Goal: Task Accomplishment & Management: Use online tool/utility

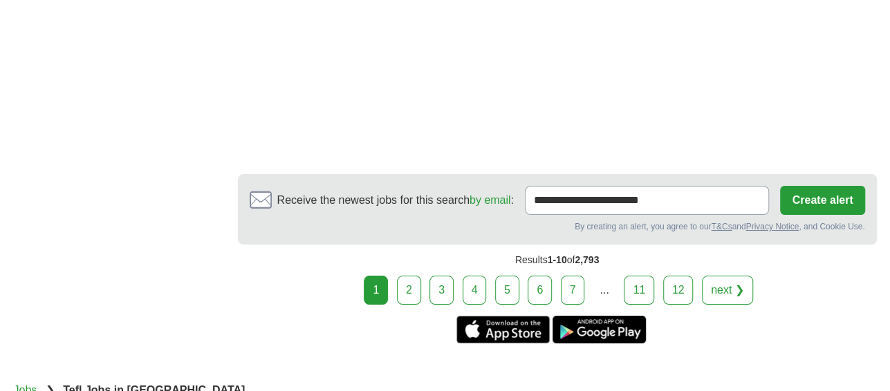
scroll to position [2594, 0]
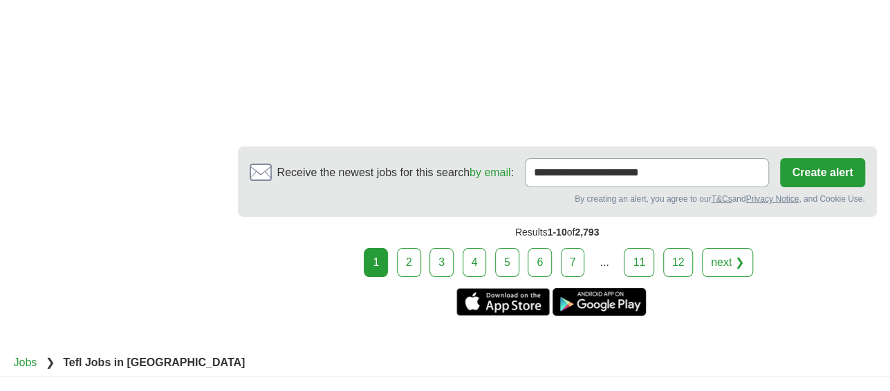
click at [737, 248] on link "next ❯" at bounding box center [727, 262] width 51 height 29
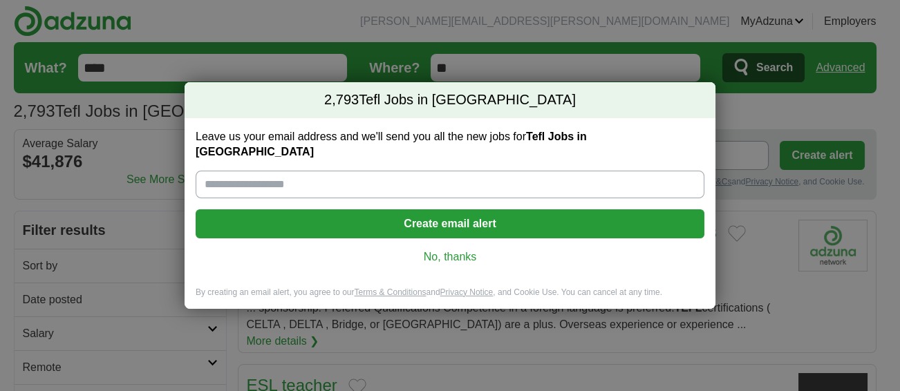
click at [153, 60] on div "2,793 Tefl Jobs in US Leave us your email address and we'll send you all the ne…" at bounding box center [450, 195] width 900 height 391
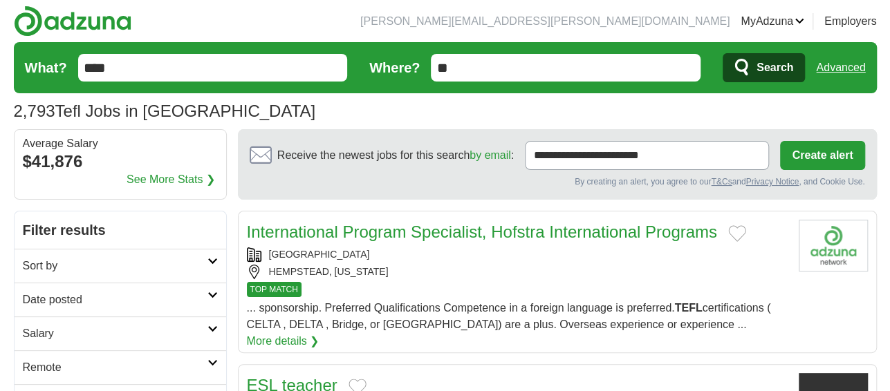
click at [153, 60] on input "****" at bounding box center [213, 68] width 270 height 28
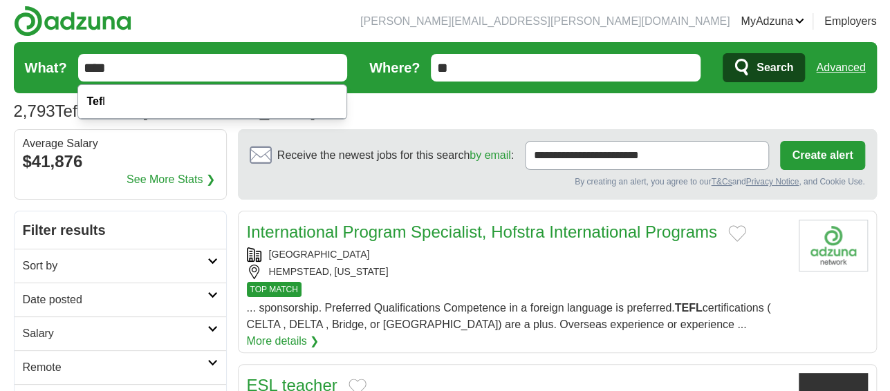
type input "****"
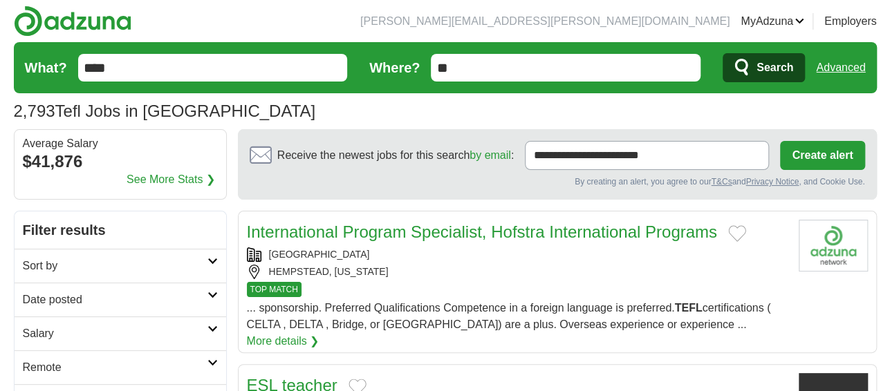
click at [779, 105] on div "2,793 Tefl Jobs in US Average Salary: $41,876" at bounding box center [445, 111] width 863 height 25
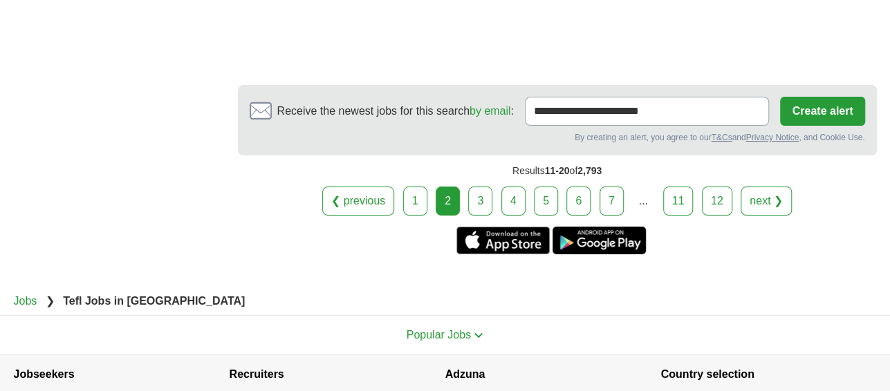
scroll to position [2570, 0]
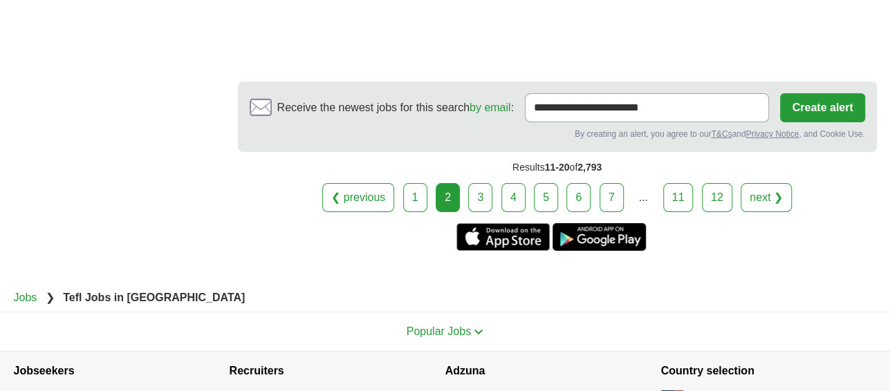
click at [758, 183] on link "next ❯" at bounding box center [766, 197] width 51 height 29
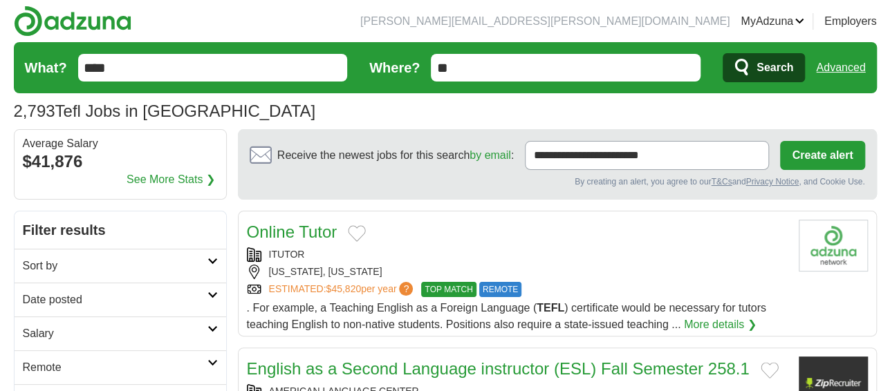
click at [657, 118] on div "2,793 Tefl Jobs in US Average Salary: $41,876" at bounding box center [445, 111] width 863 height 25
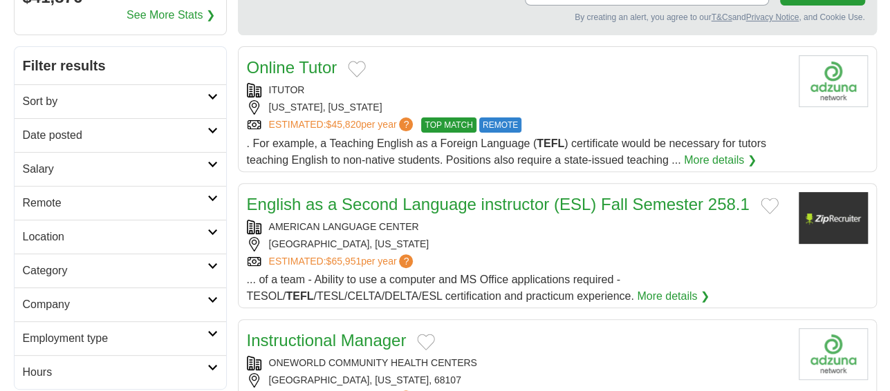
scroll to position [166, 0]
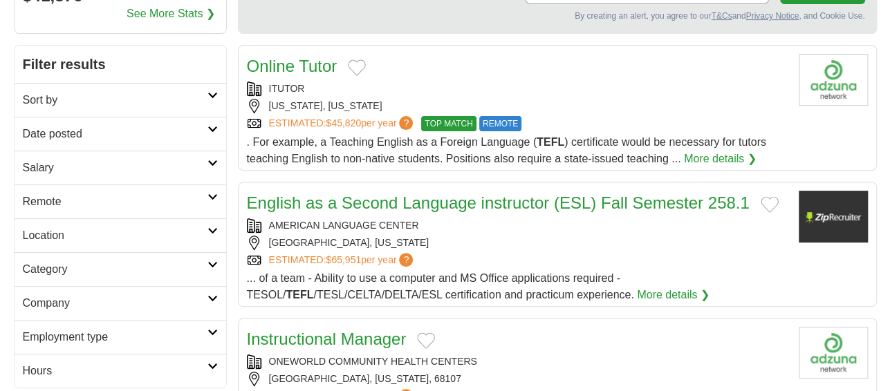
click at [206, 124] on link "Date posted" at bounding box center [121, 134] width 212 height 34
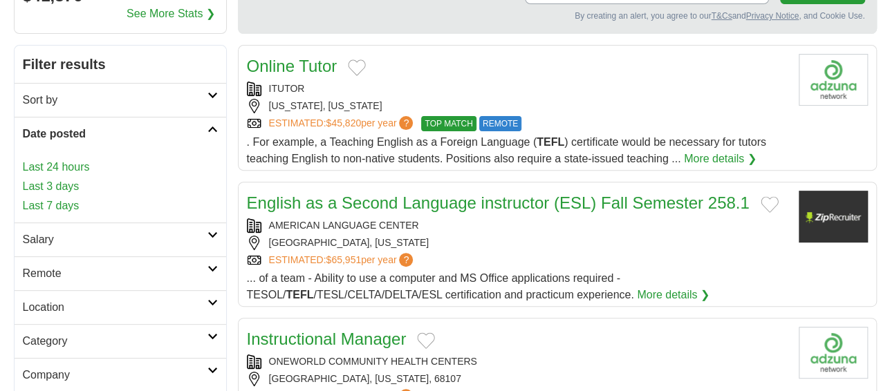
click at [57, 204] on link "Last 7 days" at bounding box center [120, 206] width 195 height 17
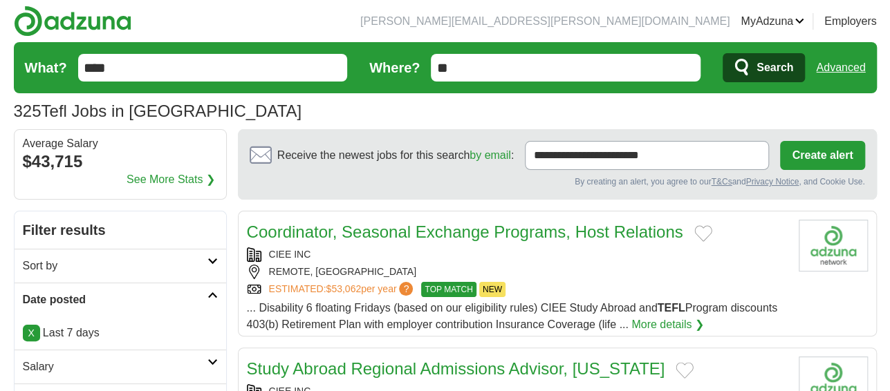
click at [187, 115] on div "325 Tefl Jobs in [GEOGRAPHIC_DATA] Average Salary: $43,715" at bounding box center [445, 111] width 863 height 25
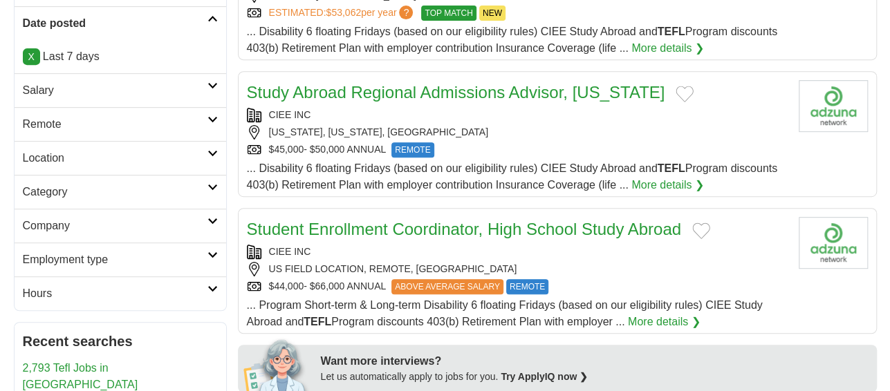
scroll to position [304, 0]
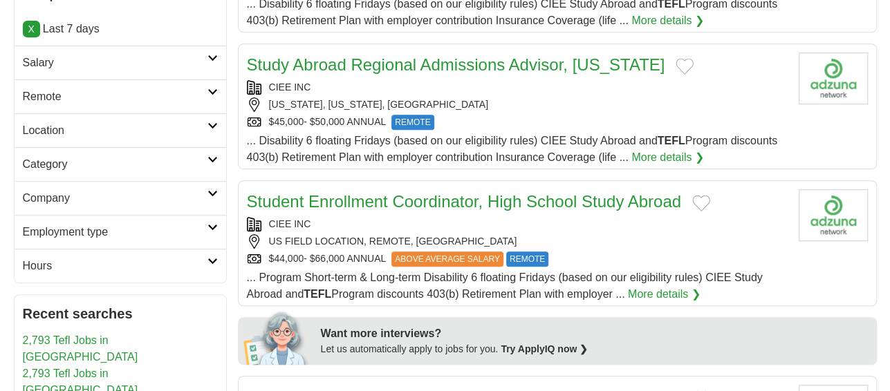
click at [207, 58] on icon at bounding box center [212, 58] width 10 height 7
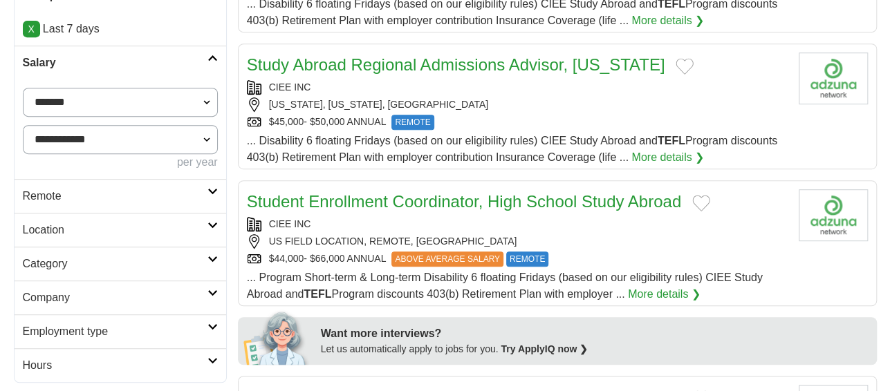
click at [205, 60] on h2 "Salary" at bounding box center [115, 63] width 185 height 17
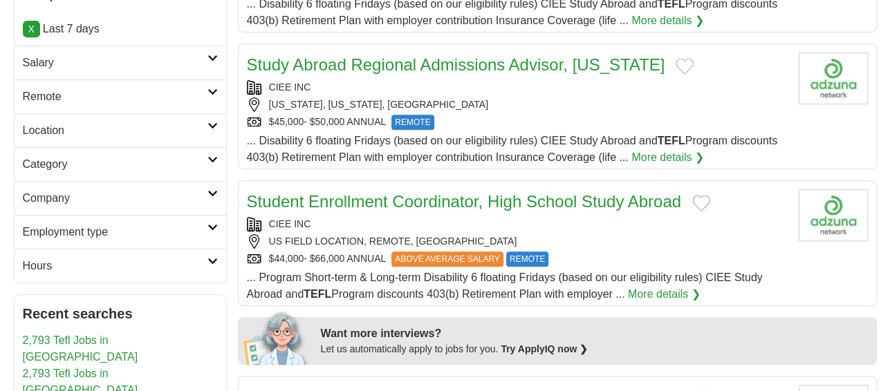
scroll to position [332, 0]
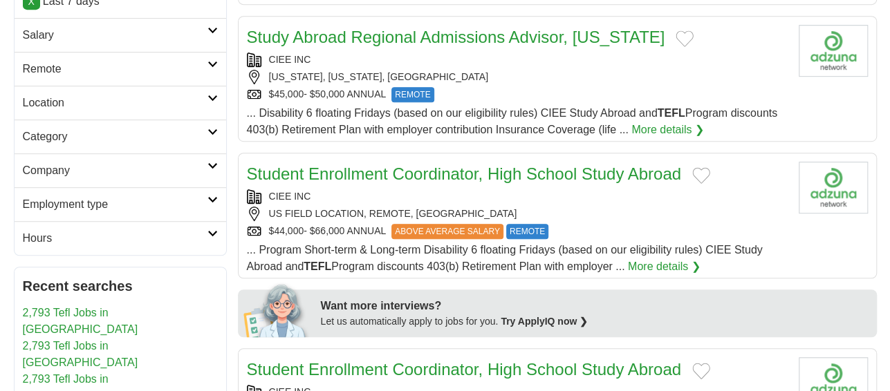
click at [676, 37] on button "Add to favorite jobs" at bounding box center [685, 38] width 18 height 17
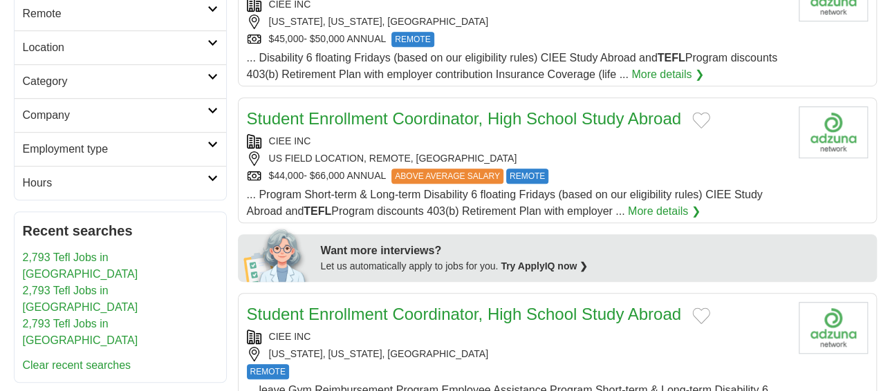
scroll to position [415, 0]
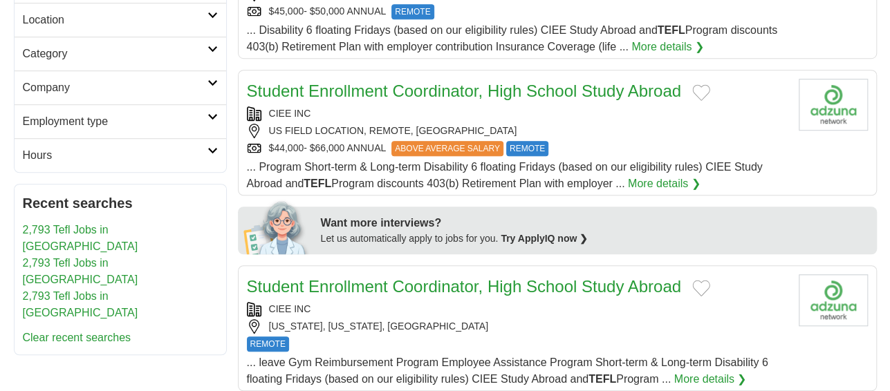
click at [701, 89] on button "Add to favorite jobs" at bounding box center [701, 92] width 18 height 17
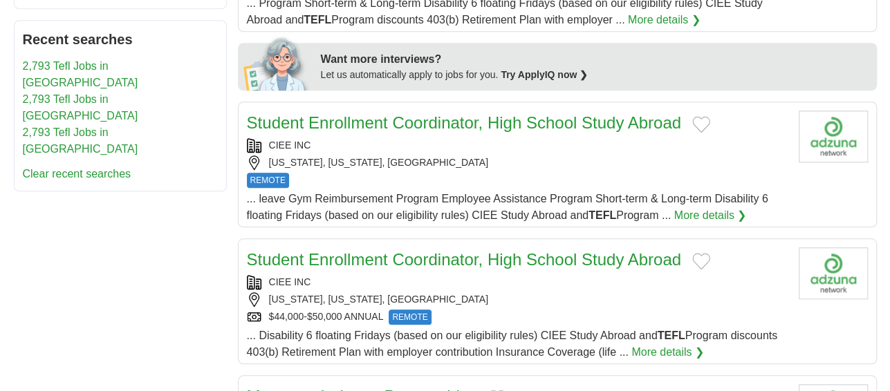
scroll to position [581, 0]
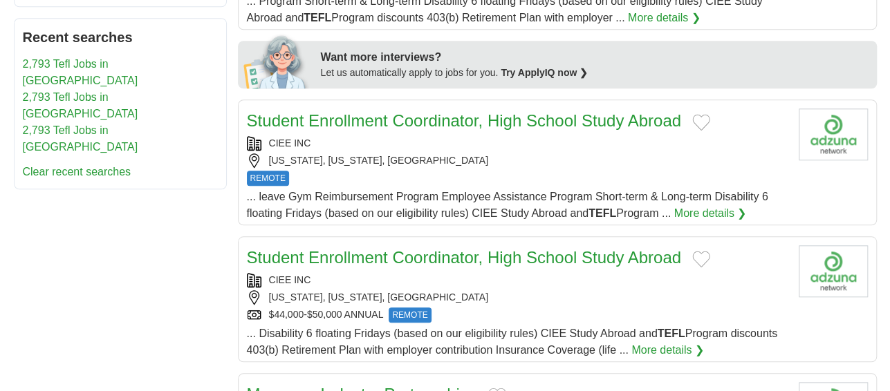
click at [699, 116] on button "Add to favorite jobs" at bounding box center [701, 122] width 18 height 17
click at [697, 260] on button "Add to favorite jobs" at bounding box center [701, 259] width 18 height 17
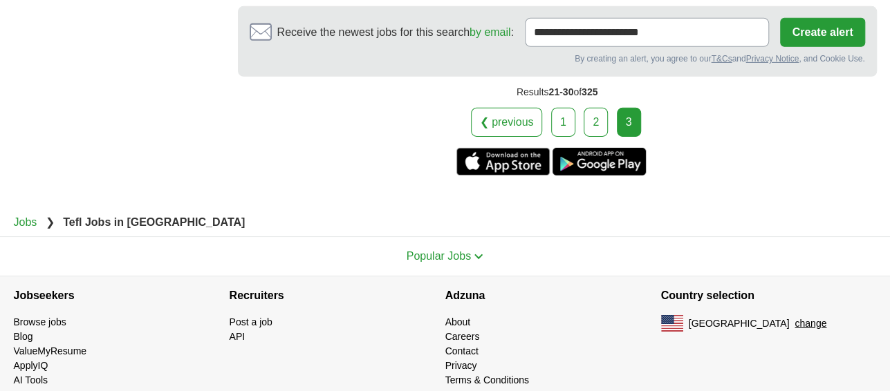
scroll to position [2213, 0]
click at [856, 162] on section "Get the iPhone app Get the Android app" at bounding box center [557, 163] width 639 height 28
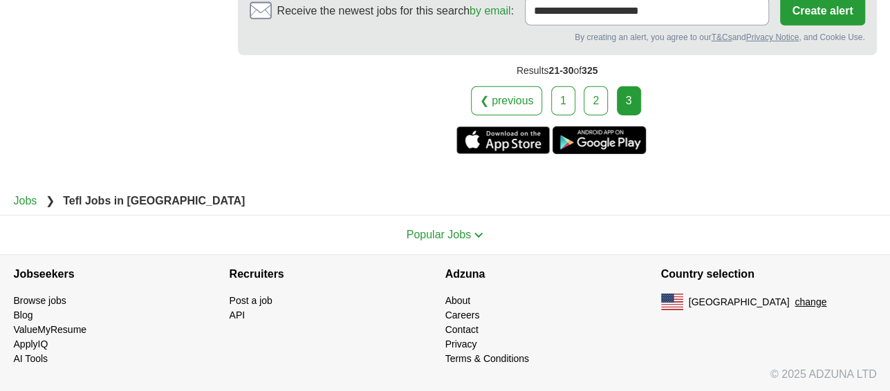
scroll to position [2240, 0]
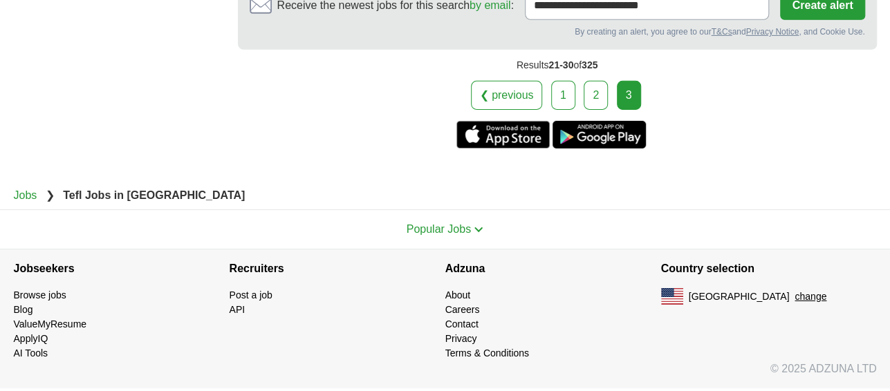
click at [553, 88] on link "1" at bounding box center [563, 95] width 24 height 29
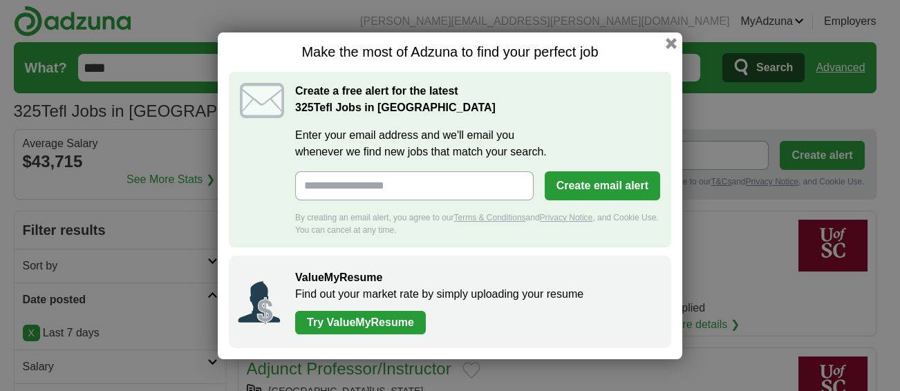
click at [441, 182] on input "Enter your email address and we'll email you whenever we find new jobs that mat…" at bounding box center [414, 185] width 239 height 29
type input "**********"
click at [635, 180] on button "Create email alert" at bounding box center [602, 185] width 115 height 29
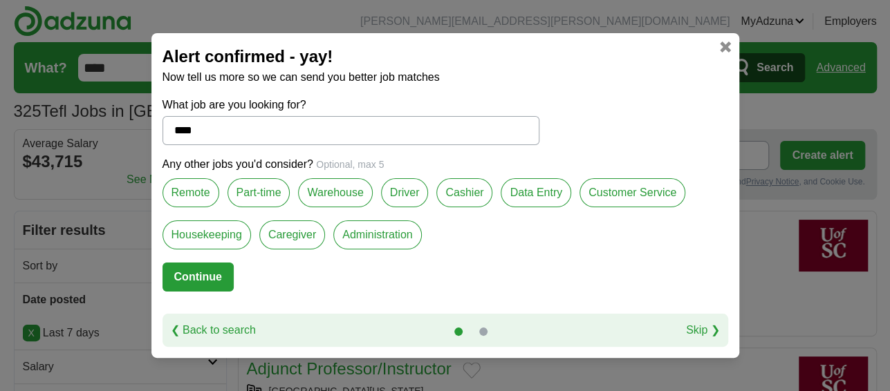
click at [198, 194] on label "Remote" at bounding box center [191, 192] width 57 height 29
click at [214, 278] on button "Continue" at bounding box center [198, 277] width 71 height 29
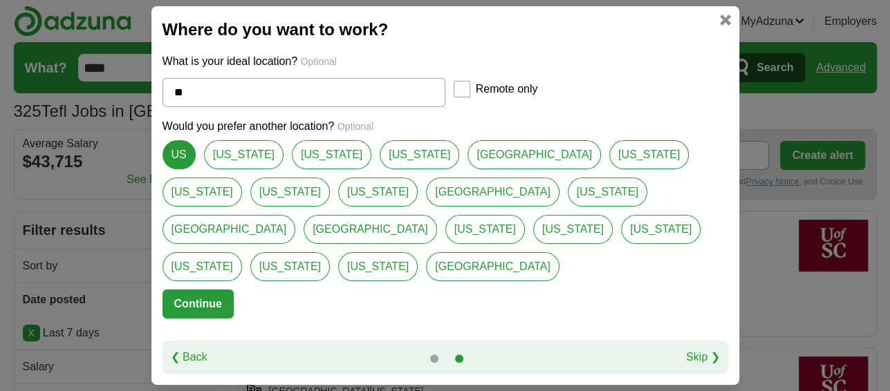
click at [210, 290] on button "Continue" at bounding box center [198, 304] width 71 height 29
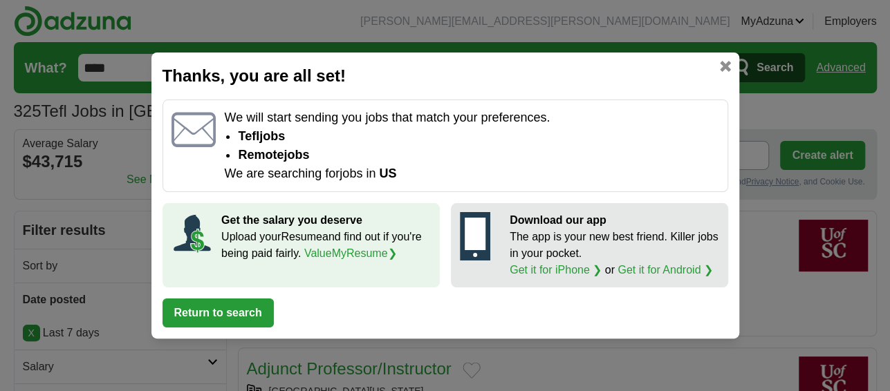
click at [723, 66] on link at bounding box center [725, 66] width 11 height 11
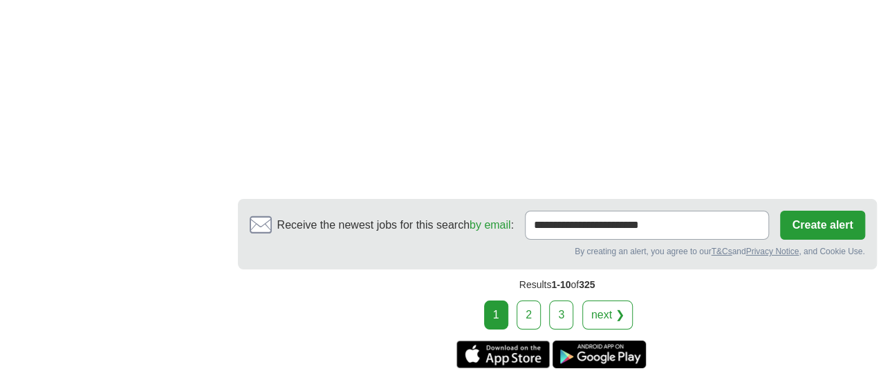
scroll to position [2507, 0]
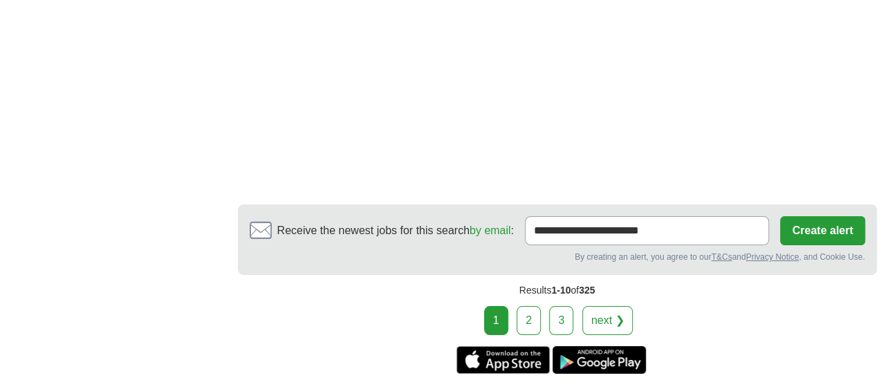
click at [615, 306] on link "next ❯" at bounding box center [607, 320] width 51 height 29
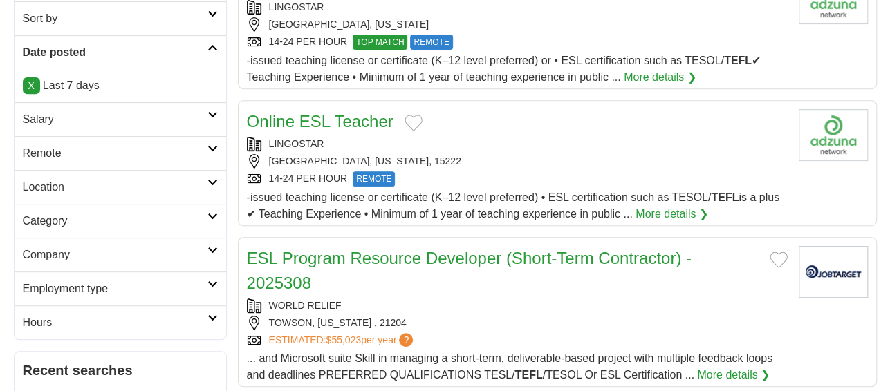
scroll to position [249, 0]
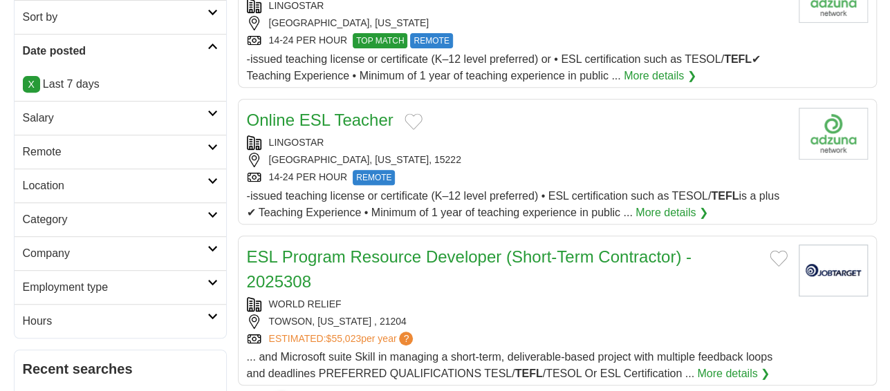
click at [414, 124] on button "Add to favorite jobs" at bounding box center [414, 121] width 18 height 17
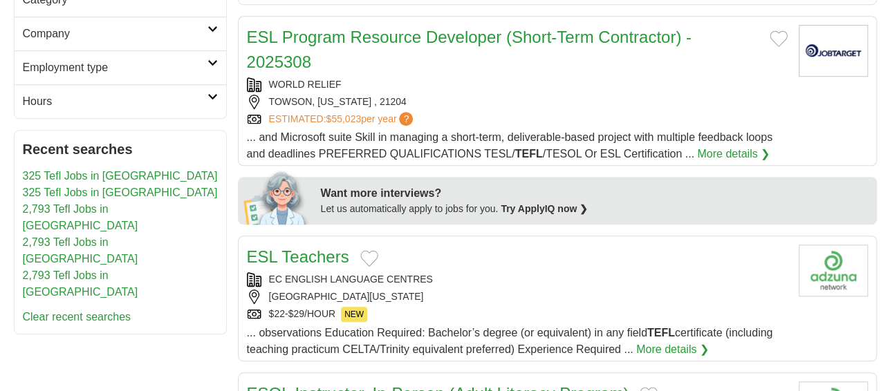
scroll to position [470, 0]
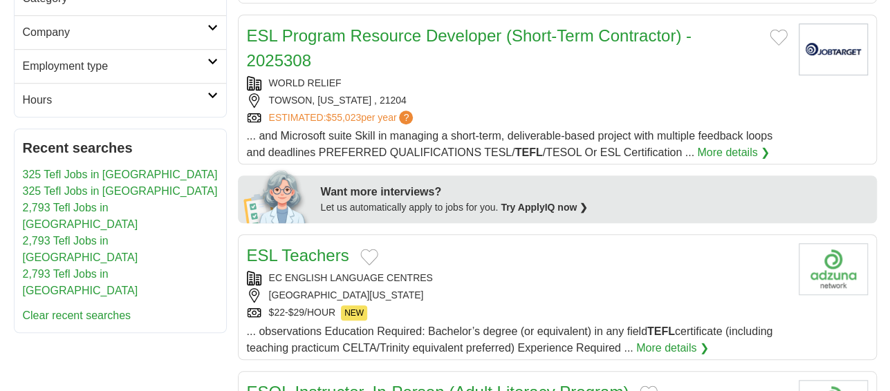
click at [777, 36] on button "Add to favorite jobs" at bounding box center [779, 37] width 18 height 17
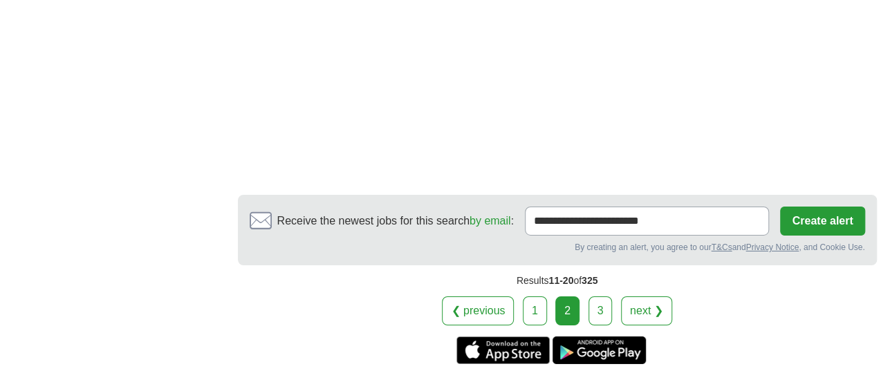
scroll to position [2351, 0]
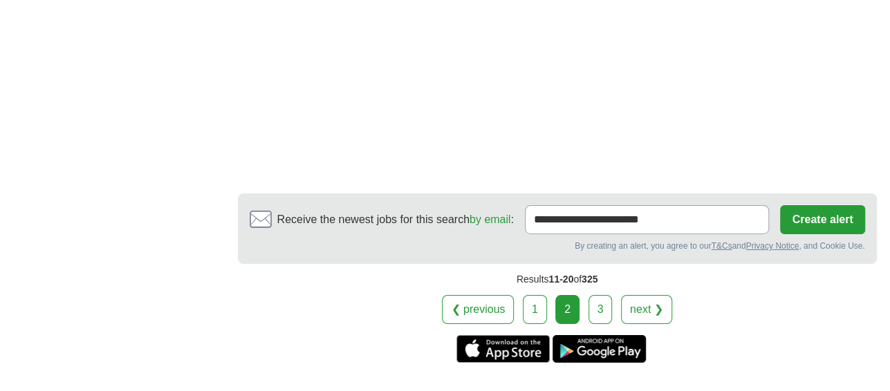
click at [658, 295] on link "next ❯" at bounding box center [646, 309] width 51 height 29
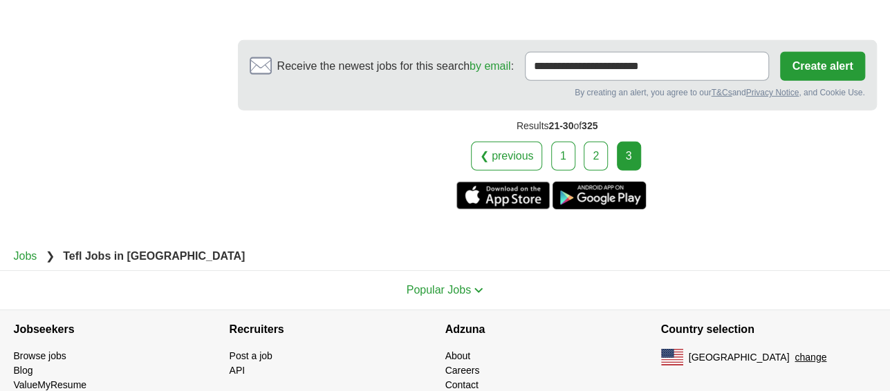
scroll to position [2102, 0]
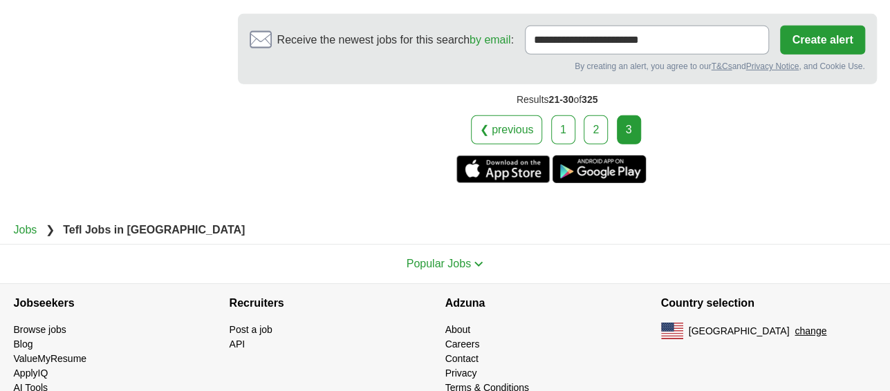
click at [622, 129] on div "3" at bounding box center [629, 129] width 24 height 29
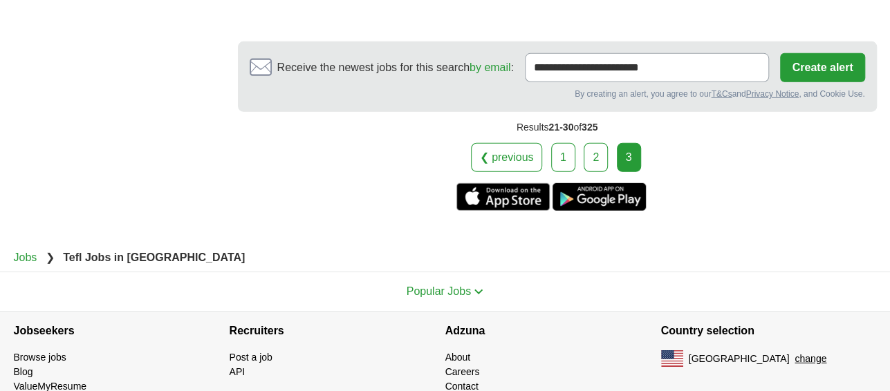
scroll to position [2144, 0]
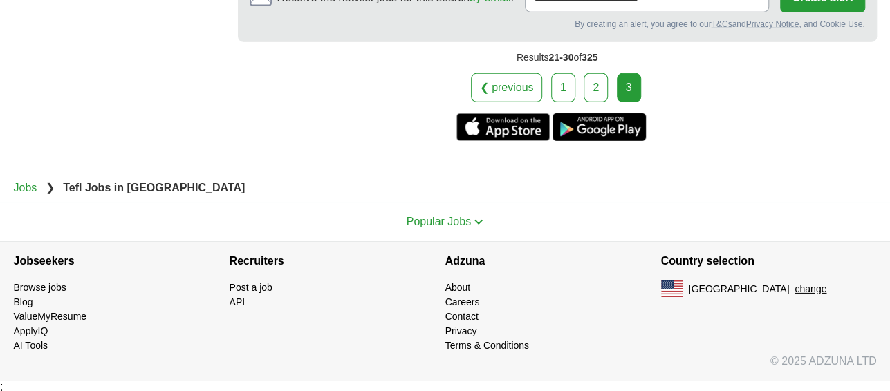
click at [461, 221] on span "Popular Jobs" at bounding box center [439, 222] width 64 height 12
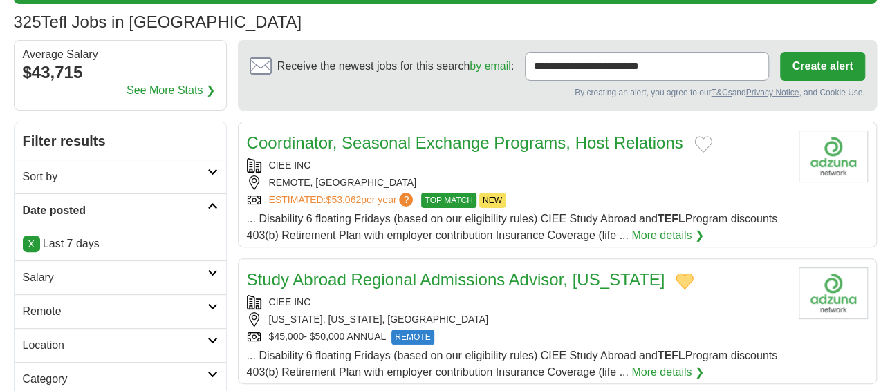
scroll to position [0, 0]
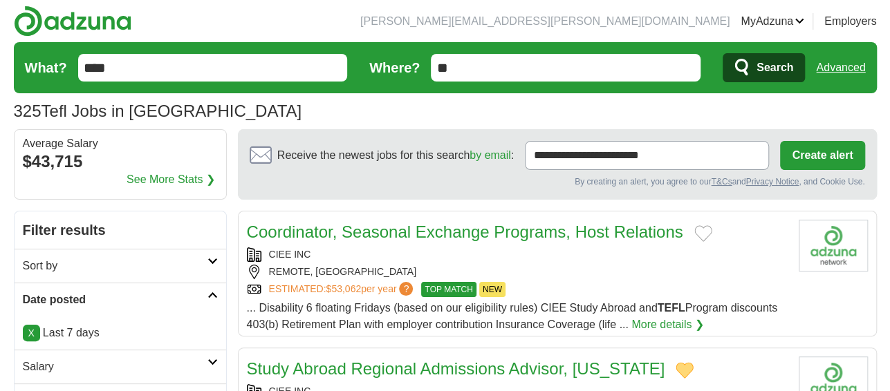
click at [817, 118] on div "325 Tefl Jobs in US Average Salary: $43,715" at bounding box center [445, 111] width 863 height 25
click at [0, 0] on link "Favorites" at bounding box center [0, 0] width 0 height 0
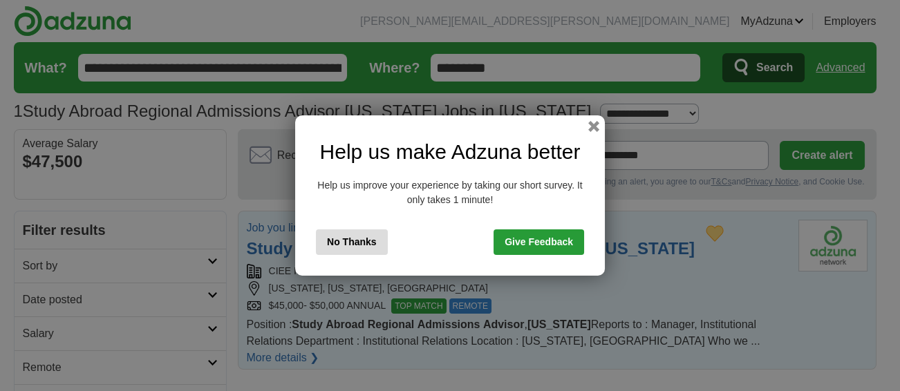
click at [341, 243] on button "No Thanks" at bounding box center [352, 243] width 72 height 26
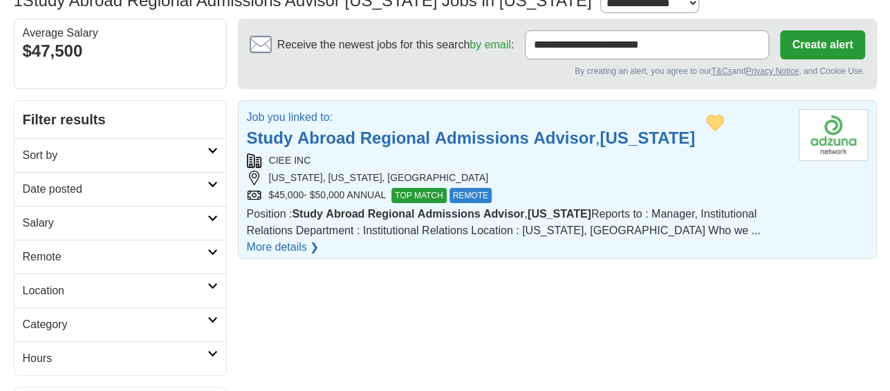
scroll to position [111, 0]
click at [485, 136] on strong "Admissions" at bounding box center [482, 138] width 94 height 19
